Goal: Register for event/course

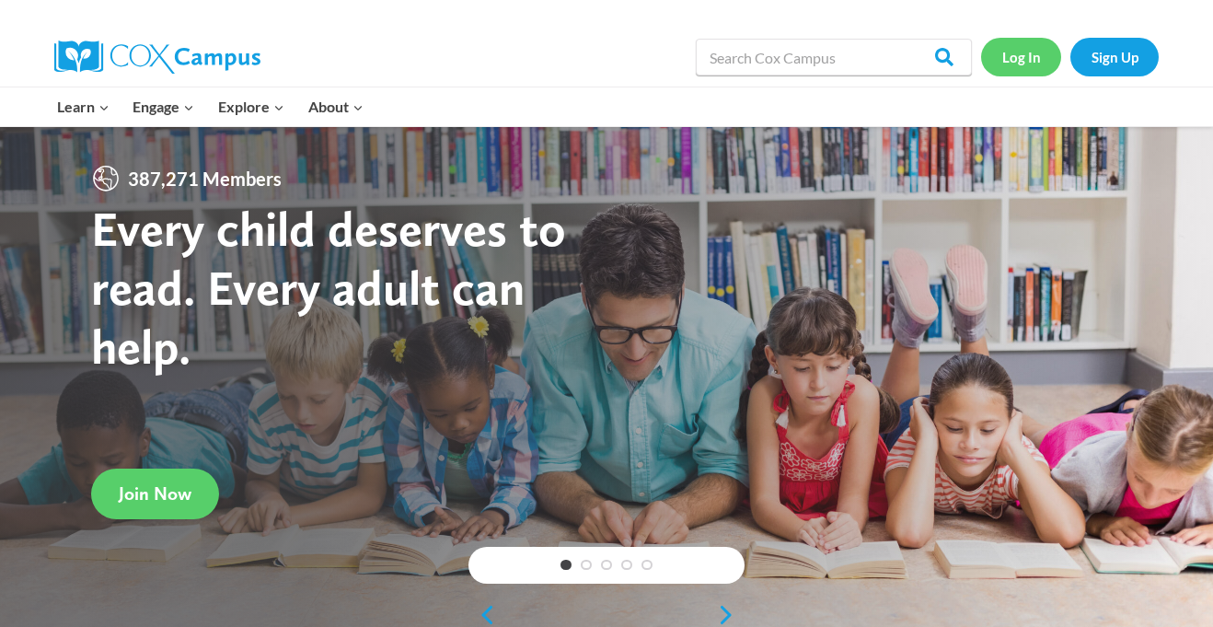
click at [1014, 49] on link "Log In" at bounding box center [1021, 57] width 80 height 38
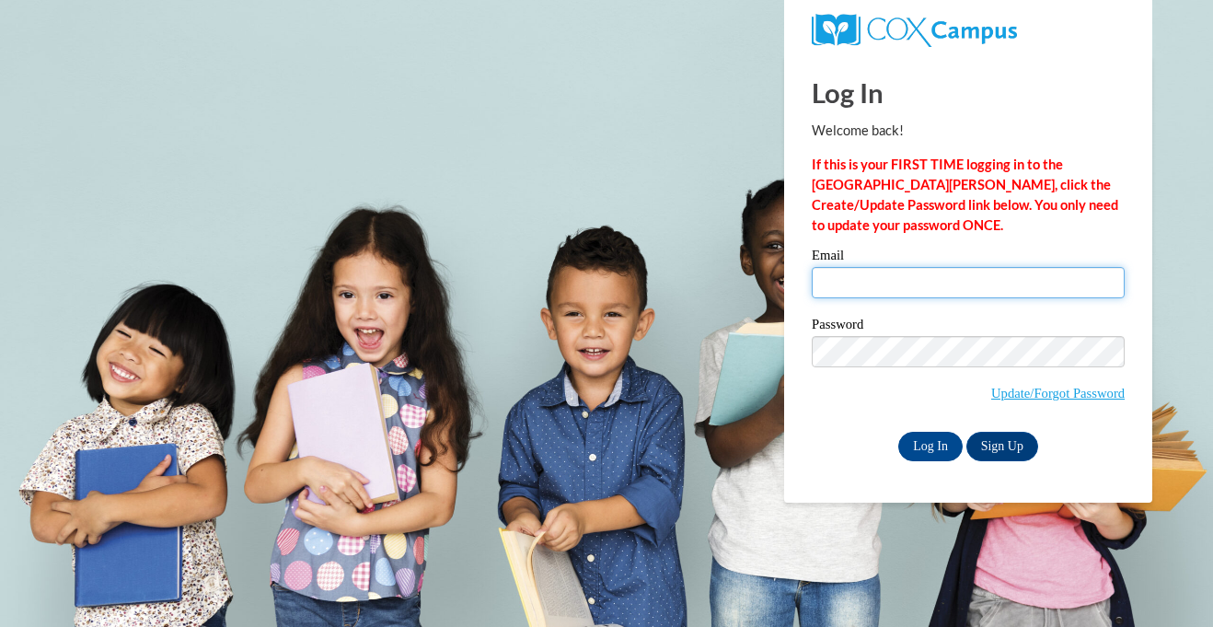
click at [904, 285] on input "Email" at bounding box center [968, 282] width 313 height 31
type input "kateygrace06@gmail.com"
click at [921, 455] on input "Log In" at bounding box center [930, 446] width 64 height 29
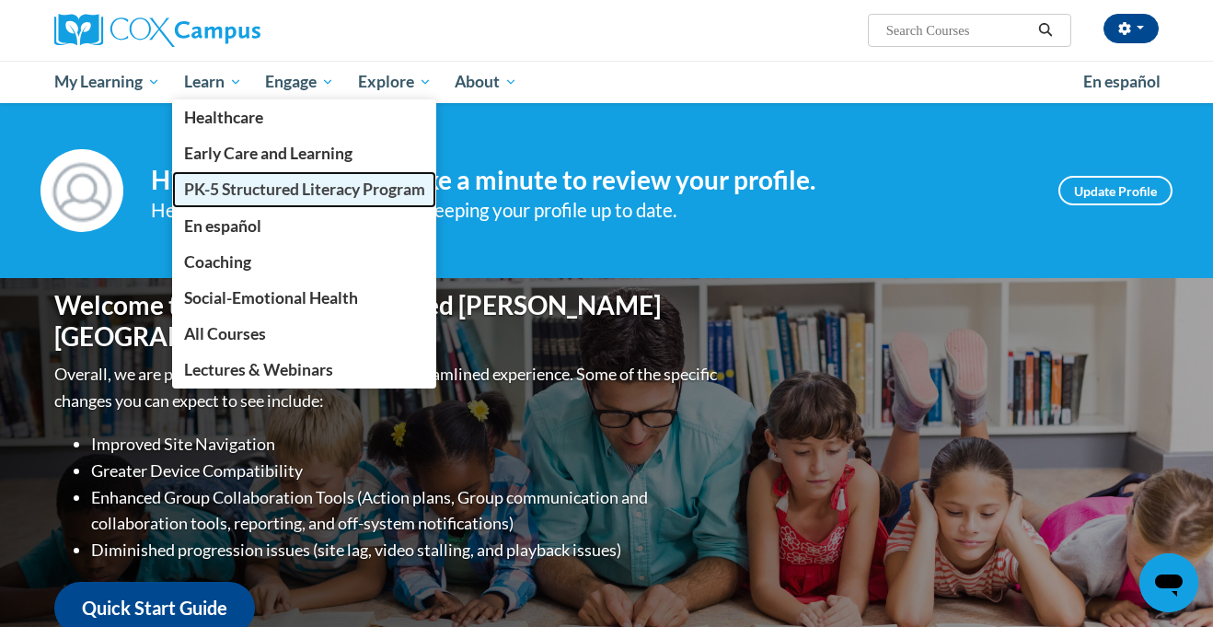
click at [252, 194] on span "PK-5 Structured Literacy Program" at bounding box center [304, 188] width 241 height 19
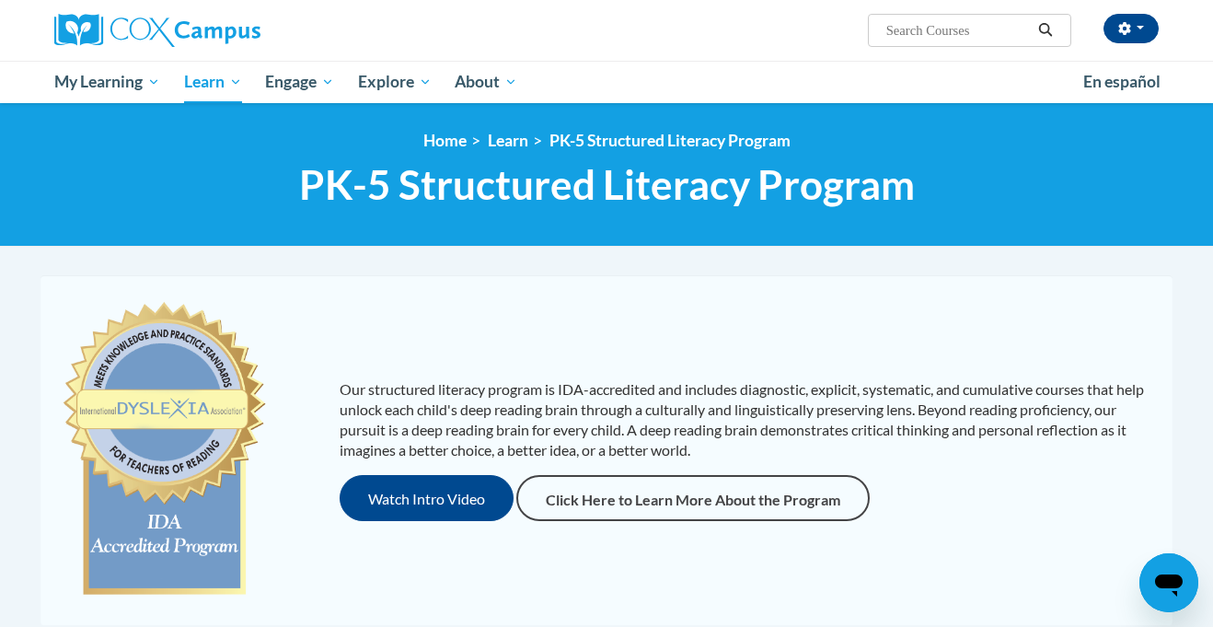
click at [952, 22] on input "Search..." at bounding box center [957, 30] width 147 height 22
type input "vocab"
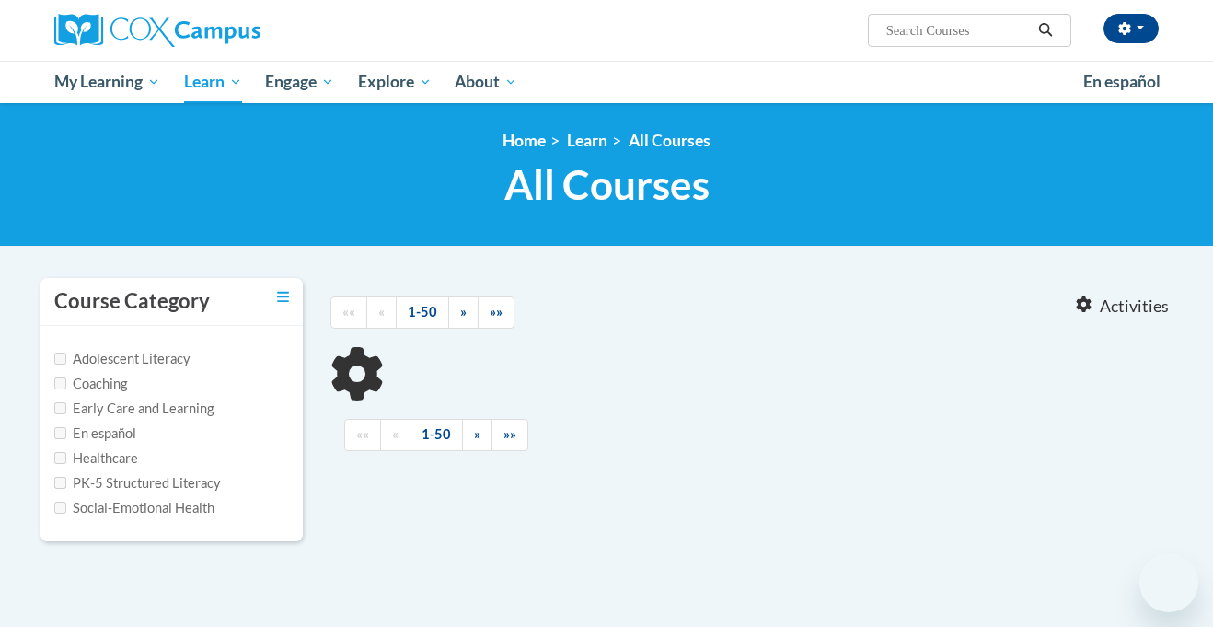
type input "vocab"
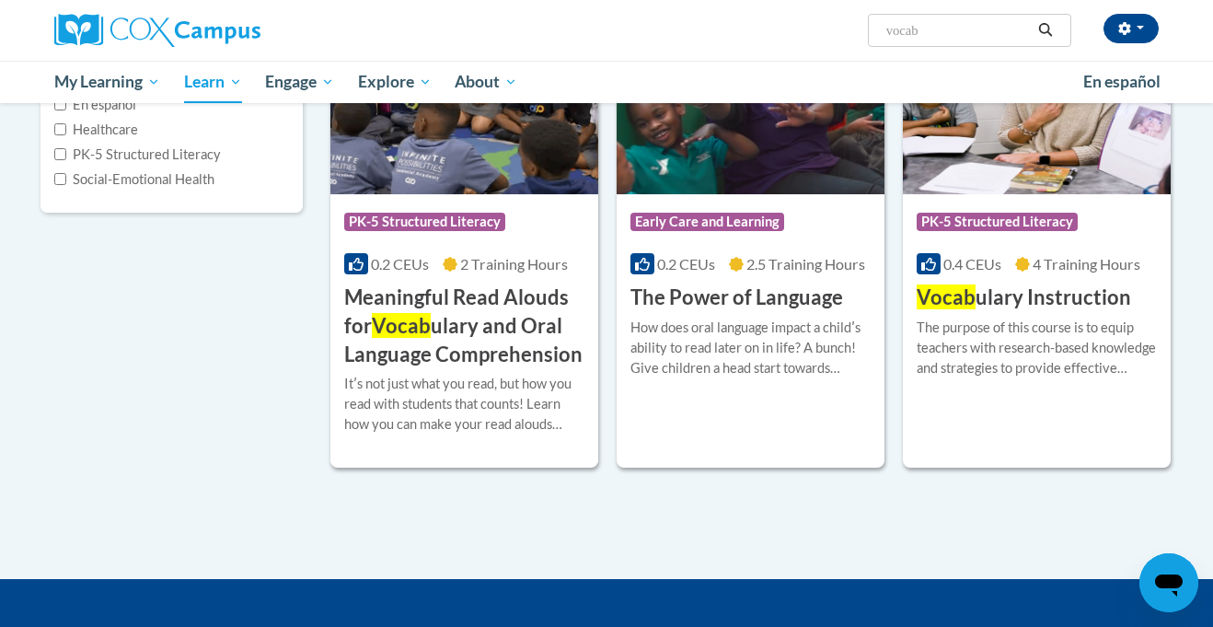
scroll to position [334, 0]
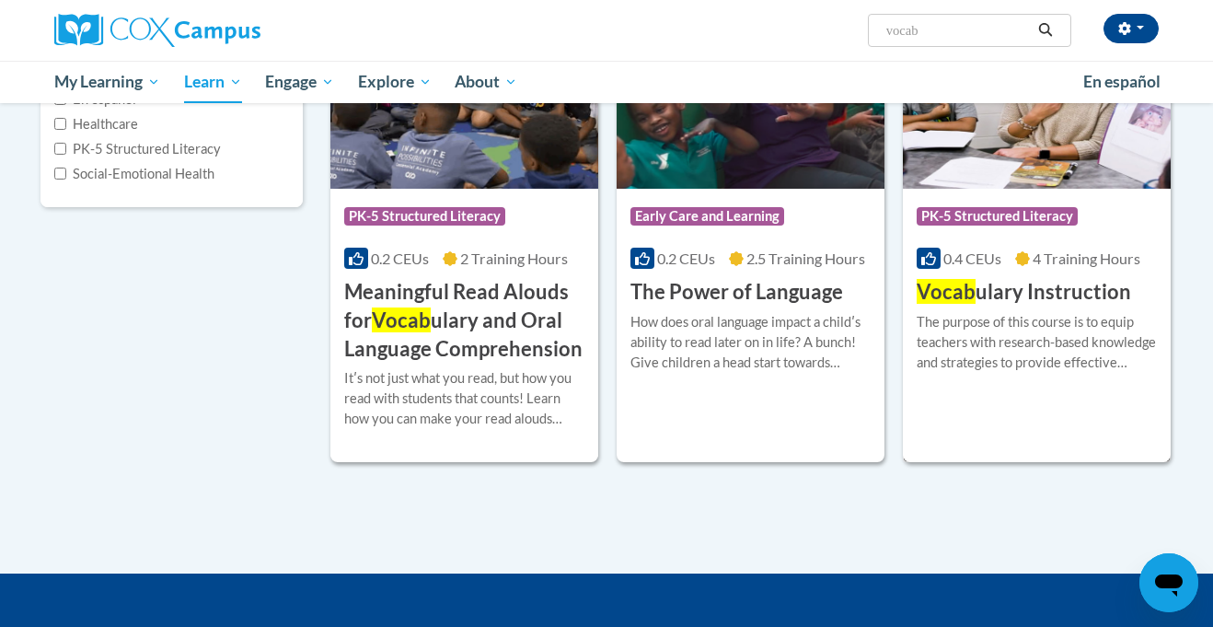
click at [1089, 282] on h3 "Vocab ulary Instruction" at bounding box center [1023, 292] width 214 height 29
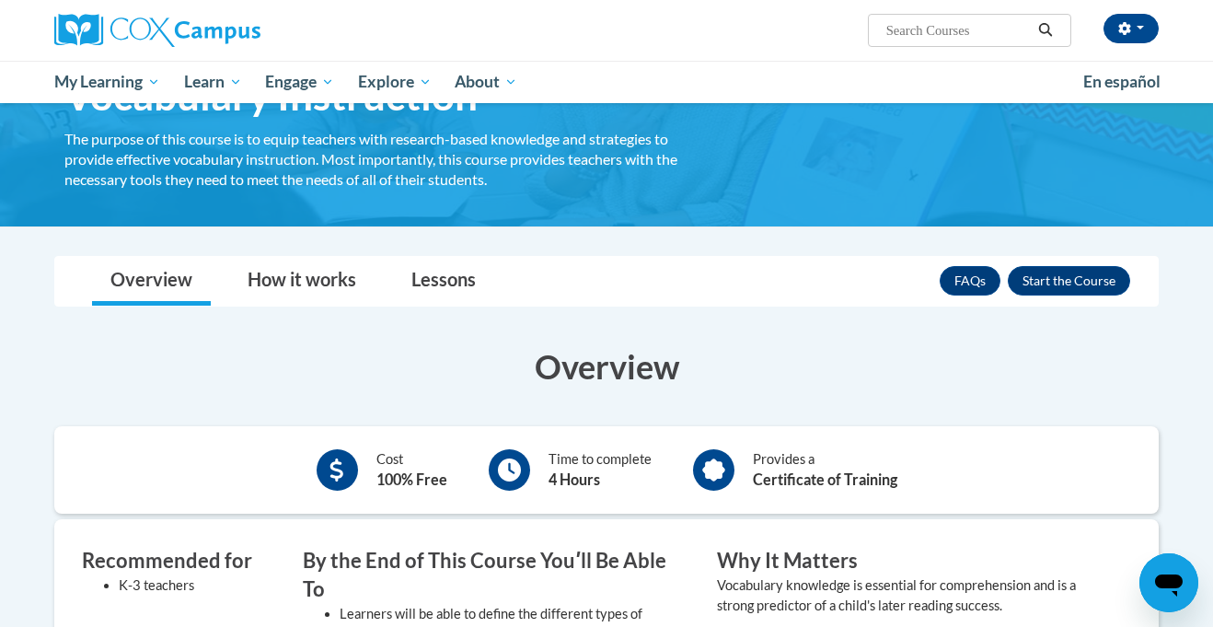
scroll to position [109, 0]
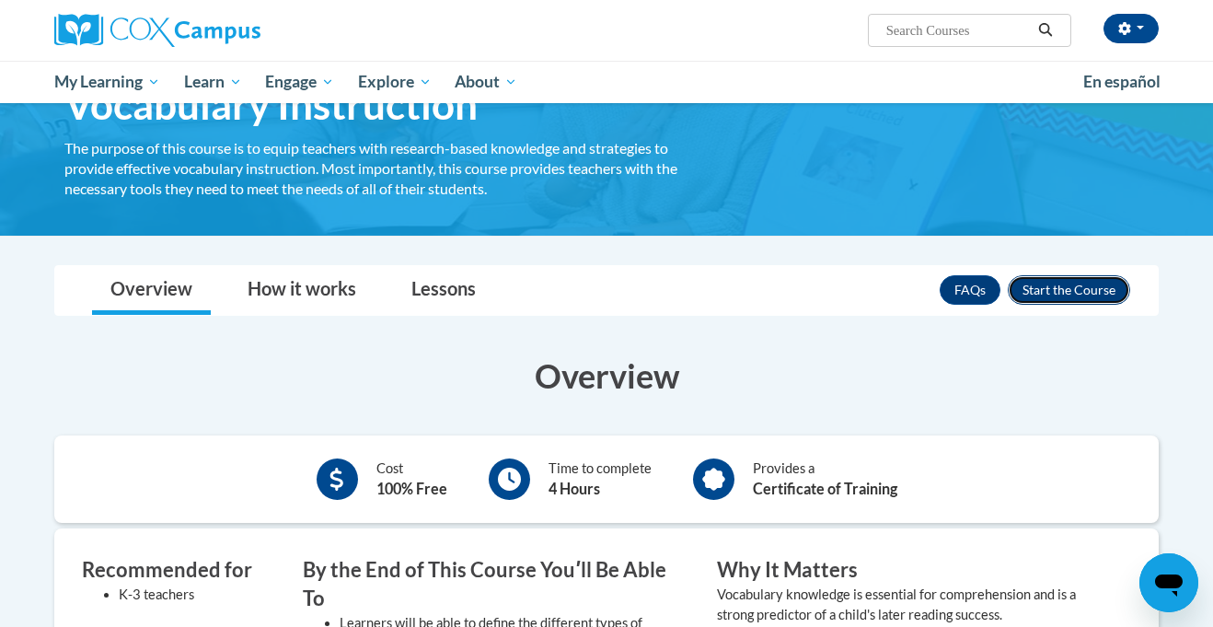
click at [1103, 288] on button "Enroll" at bounding box center [1069, 289] width 122 height 29
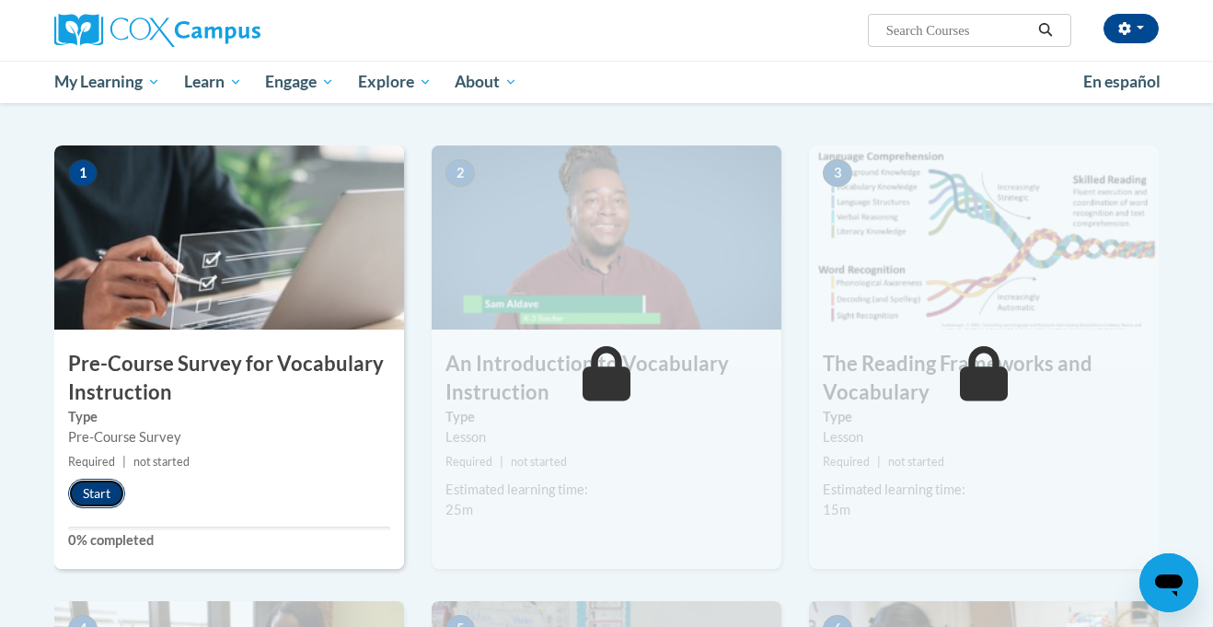
click at [94, 500] on button "Start" at bounding box center [96, 492] width 57 height 29
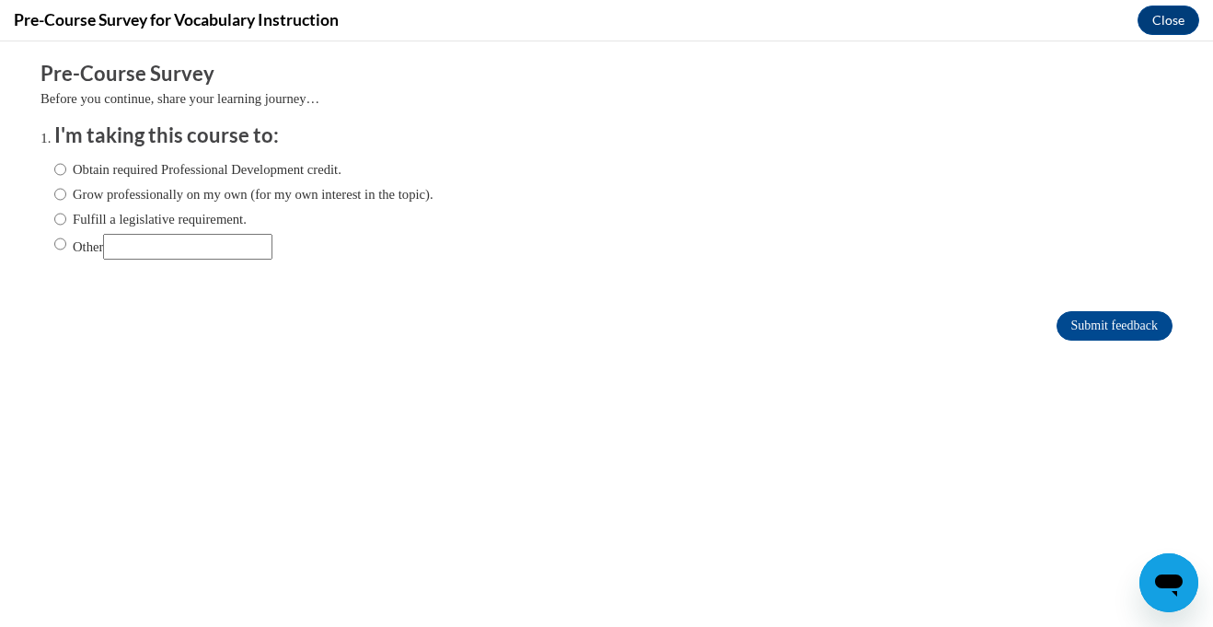
click at [167, 168] on label "Obtain required Professional Development credit." at bounding box center [197, 169] width 287 height 20
click at [66, 168] on input "Obtain required Professional Development credit." at bounding box center [60, 169] width 12 height 20
radio input "true"
click at [1136, 328] on input "Submit feedback" at bounding box center [1114, 325] width 116 height 29
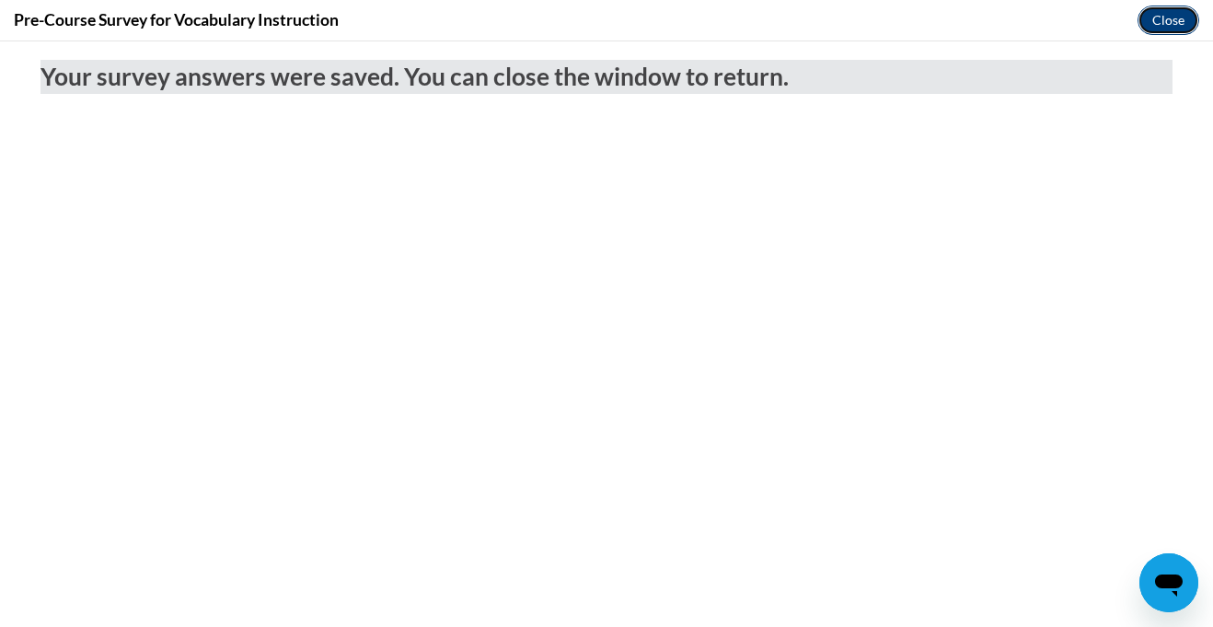
click at [1162, 21] on button "Close" at bounding box center [1168, 20] width 62 height 29
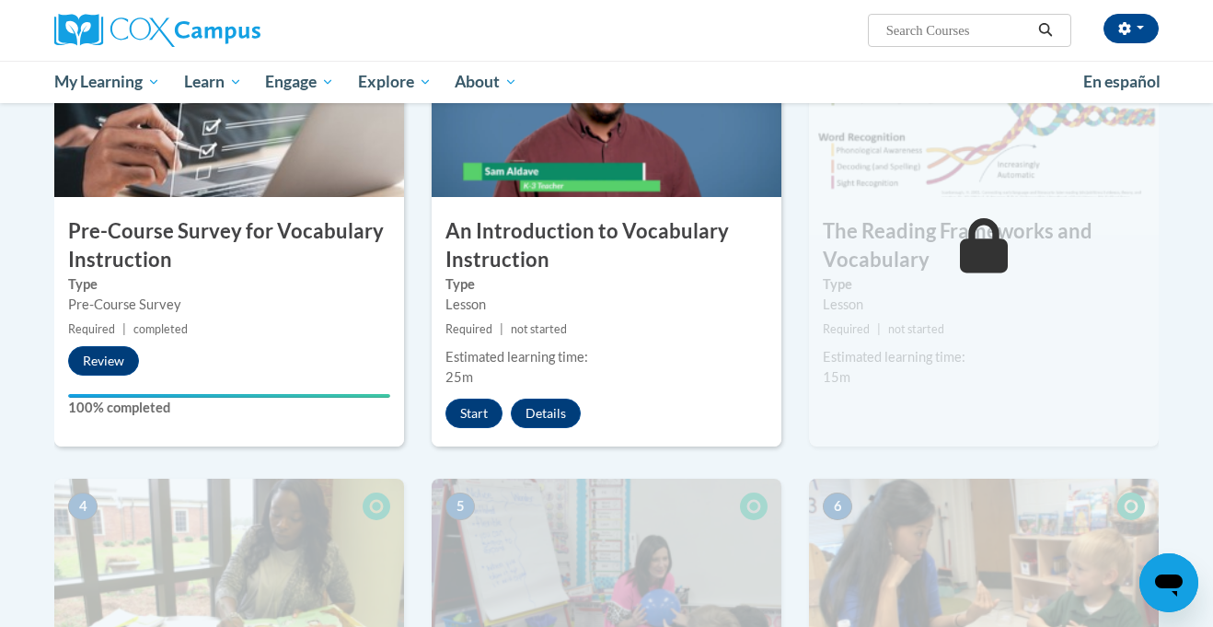
scroll to position [488, 0]
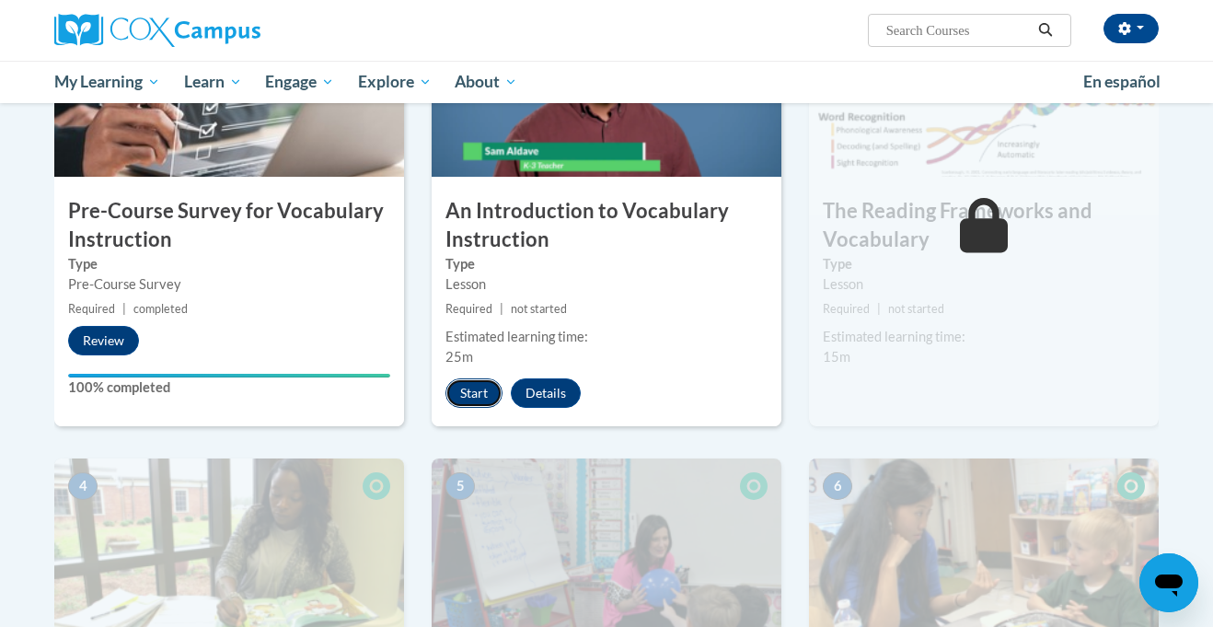
click at [473, 397] on button "Start" at bounding box center [473, 392] width 57 height 29
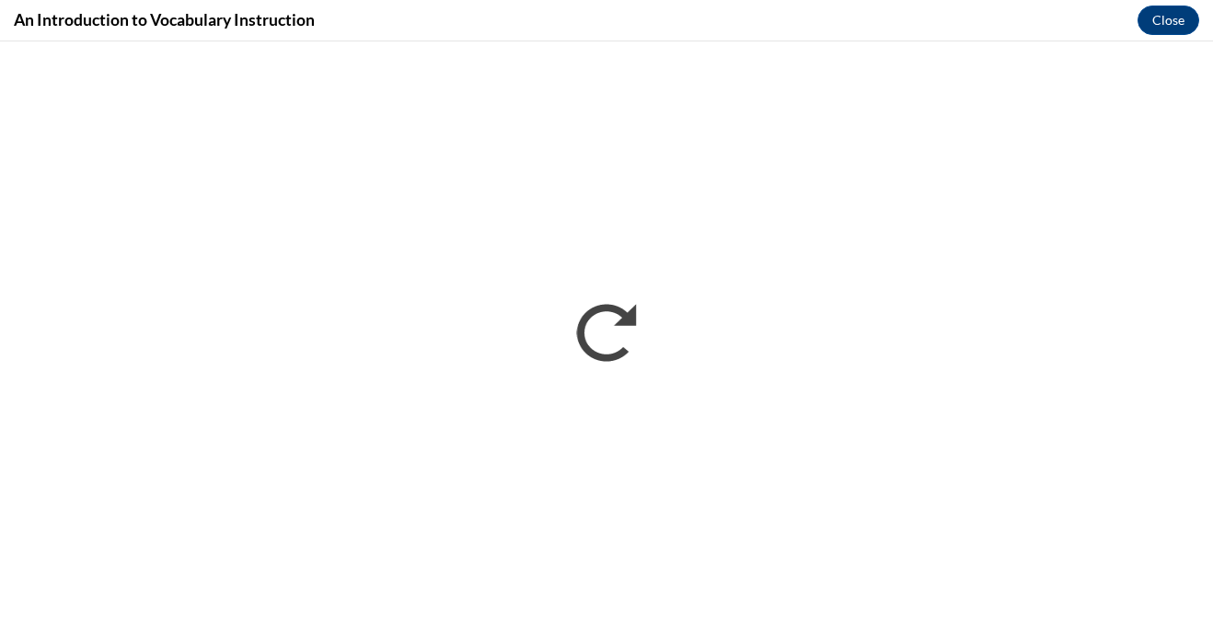
scroll to position [0, 0]
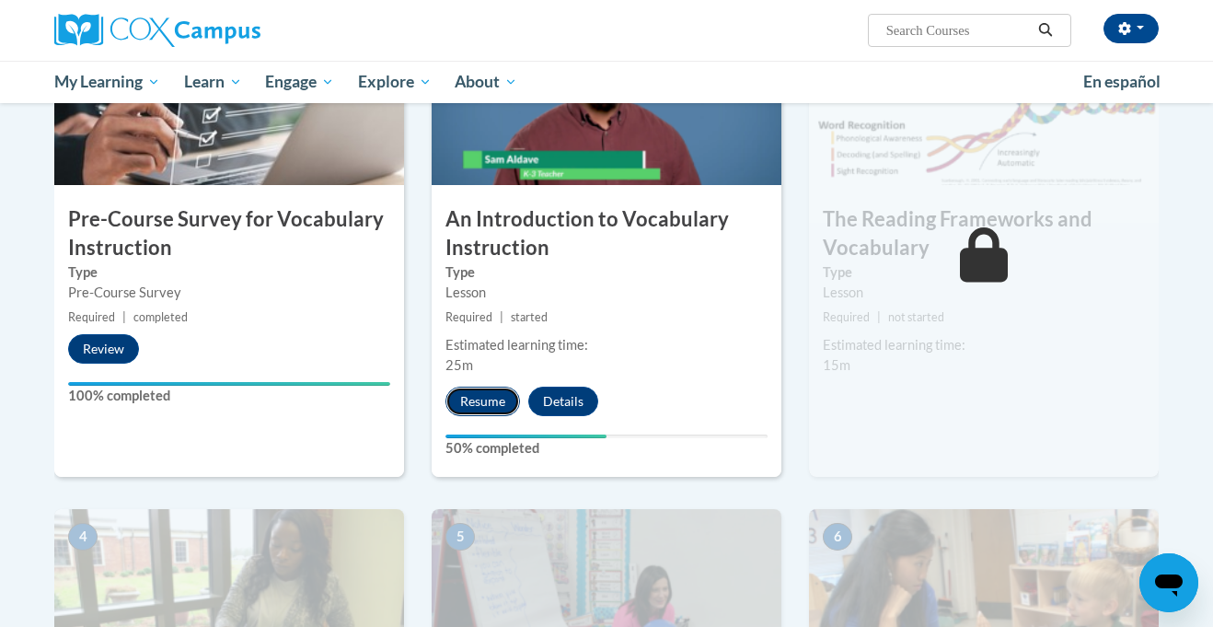
click at [478, 398] on button "Resume" at bounding box center [482, 400] width 75 height 29
